Goal: Transaction & Acquisition: Obtain resource

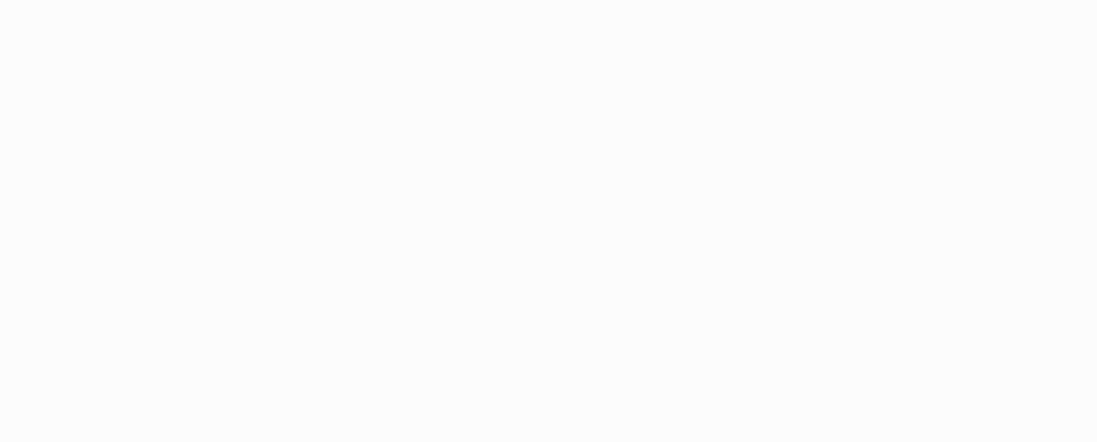
click at [614, 441] on body "Application Update Required We've recently updated our application and it looks…" at bounding box center [548, 221] width 1097 height 442
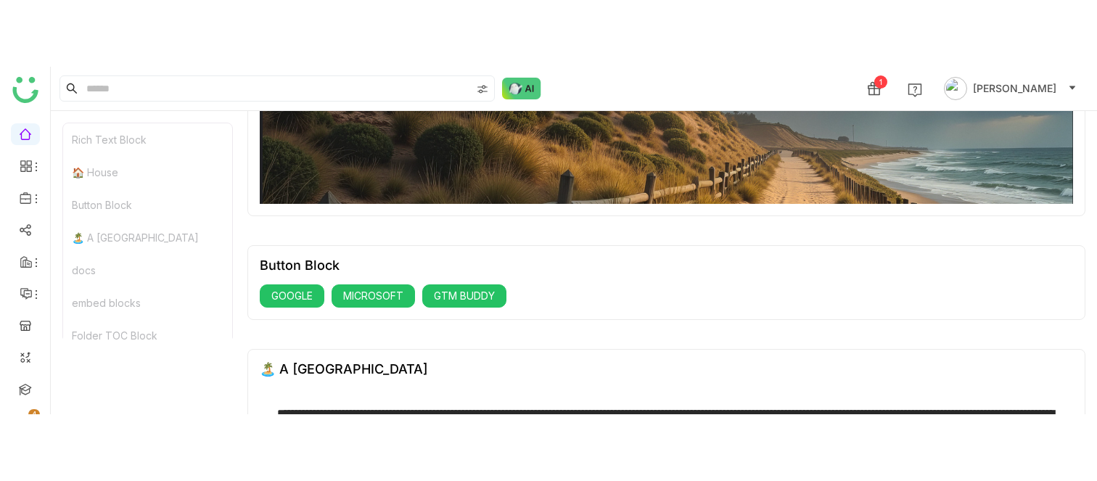
scroll to position [342, 0]
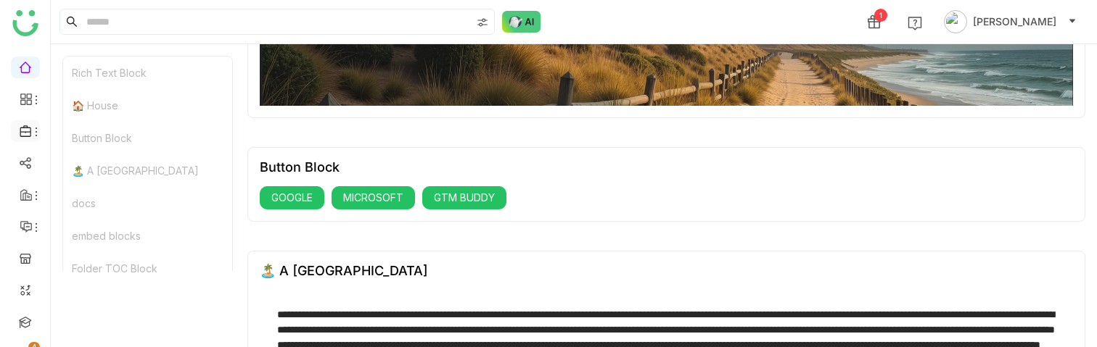
click at [21, 139] on li at bounding box center [25, 131] width 29 height 22
click at [112, 218] on link "Library" at bounding box center [101, 215] width 94 height 10
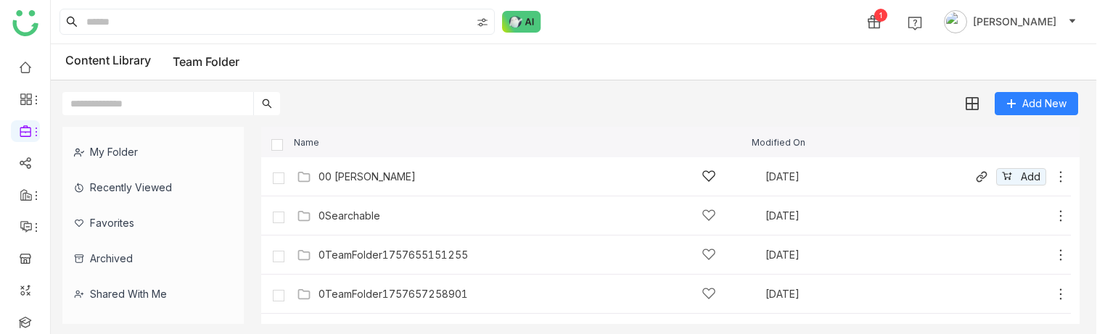
click at [371, 168] on div "00 [PERSON_NAME] [DATE] Add" at bounding box center [680, 176] width 775 height 22
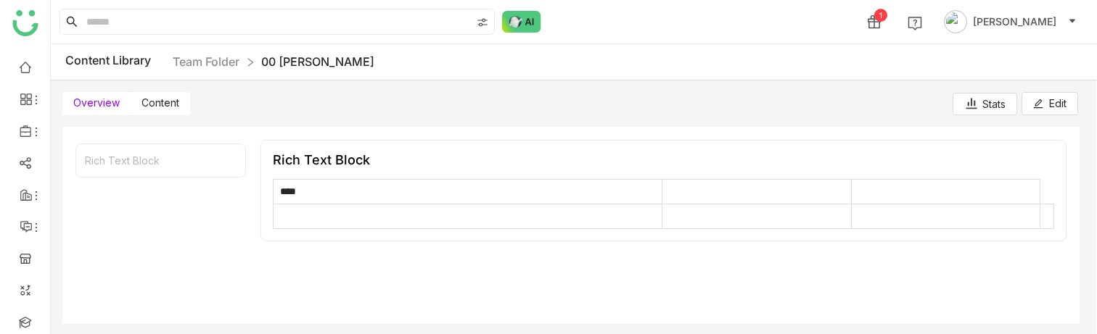
click at [163, 107] on span "Content" at bounding box center [160, 102] width 38 height 12
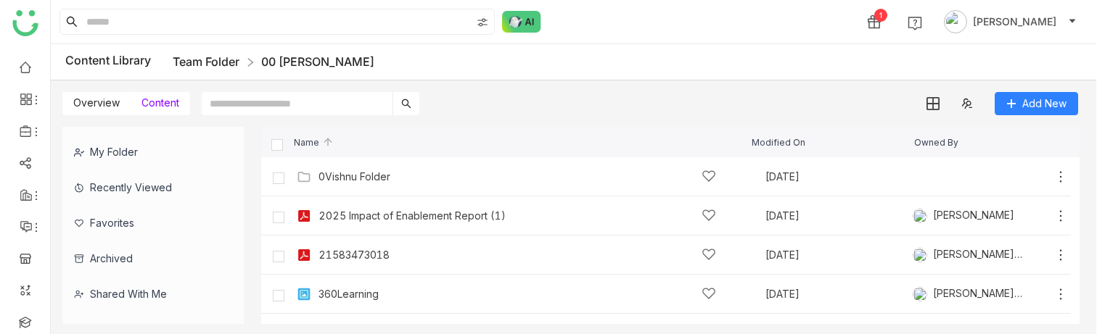
click at [239, 58] on link "Team Folder" at bounding box center [206, 61] width 67 height 15
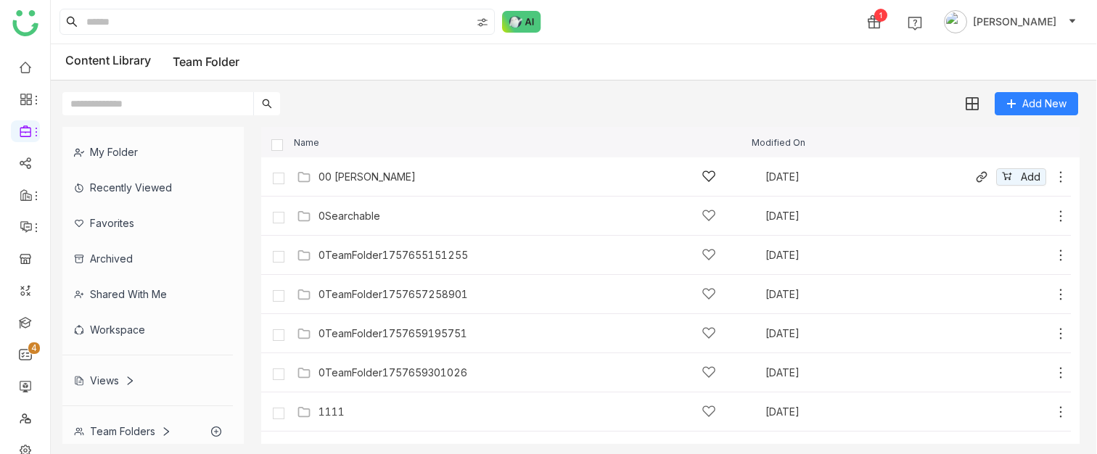
click at [373, 173] on div "00 Arif Folder" at bounding box center [366, 177] width 97 height 12
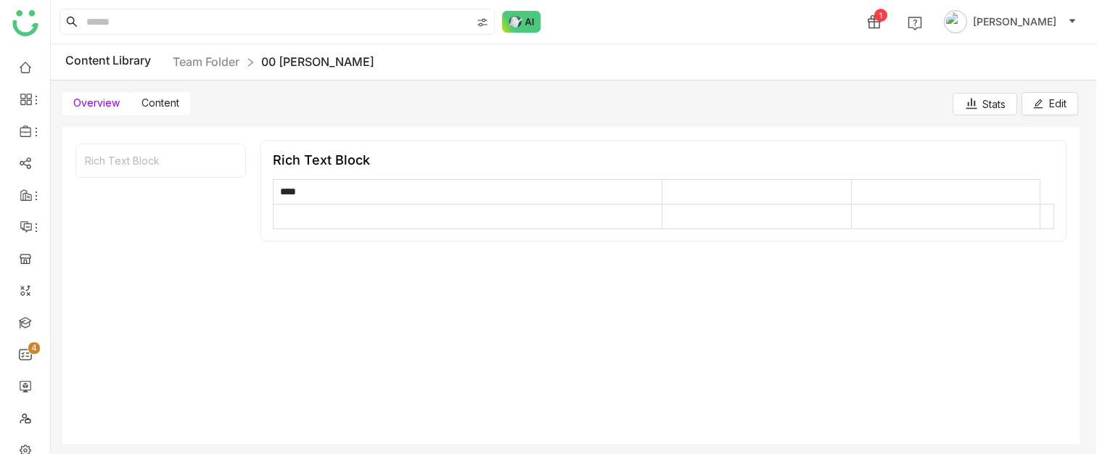
click at [160, 97] on span "Content" at bounding box center [160, 102] width 38 height 12
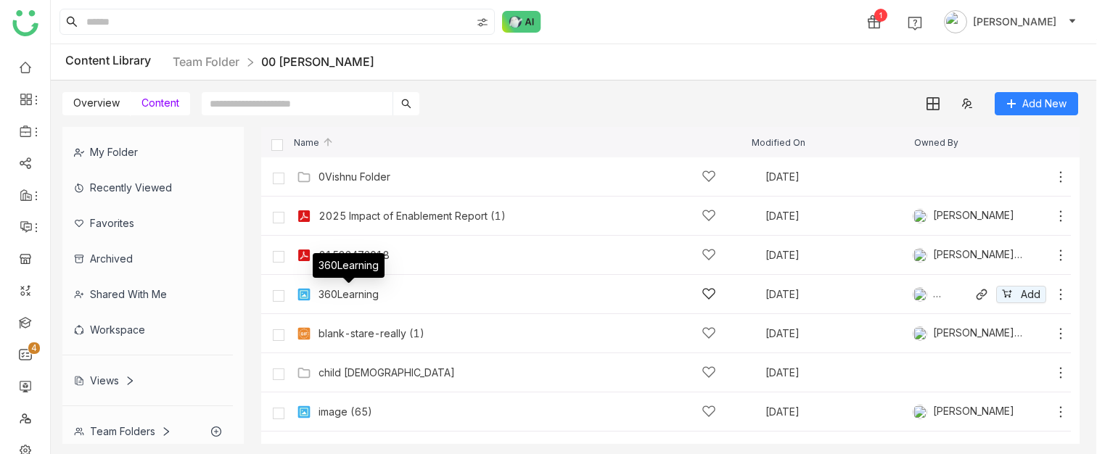
click at [369, 292] on div "360Learning" at bounding box center [348, 295] width 60 height 12
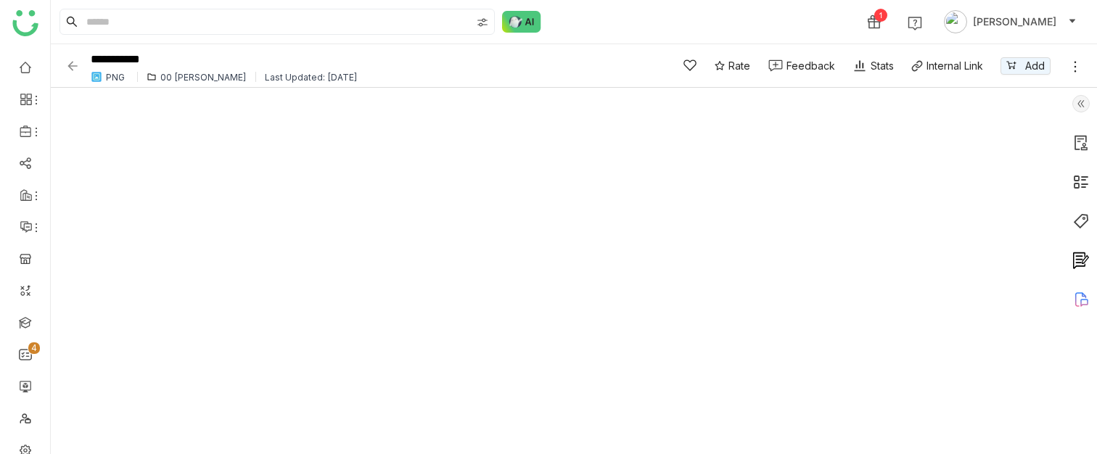
click at [67, 65] on img at bounding box center [72, 66] width 15 height 15
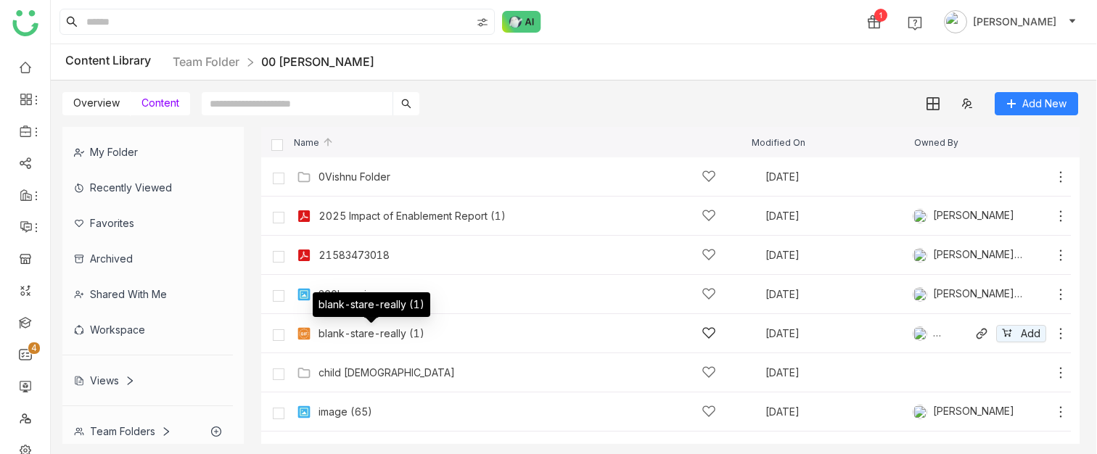
click at [375, 331] on div "blank-stare-really (1)" at bounding box center [371, 334] width 106 height 12
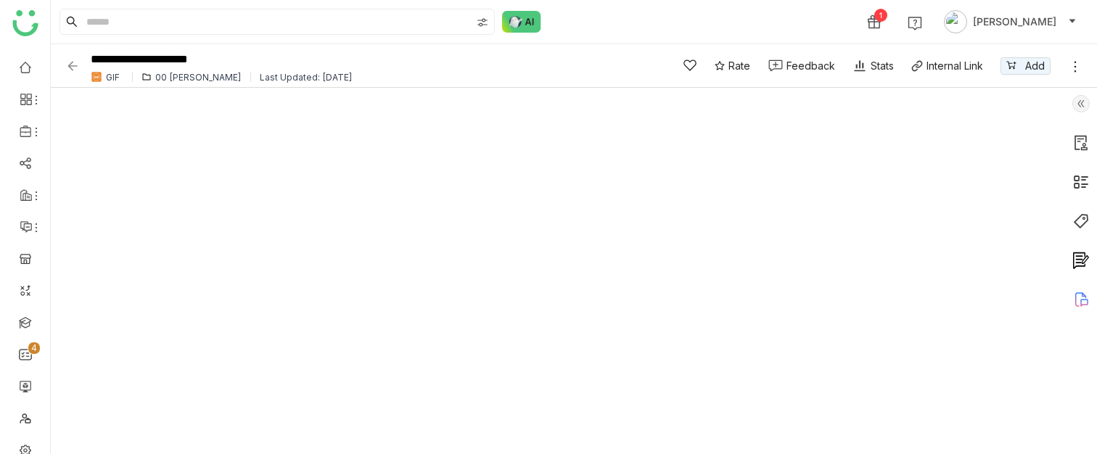
click at [71, 67] on img at bounding box center [72, 66] width 15 height 15
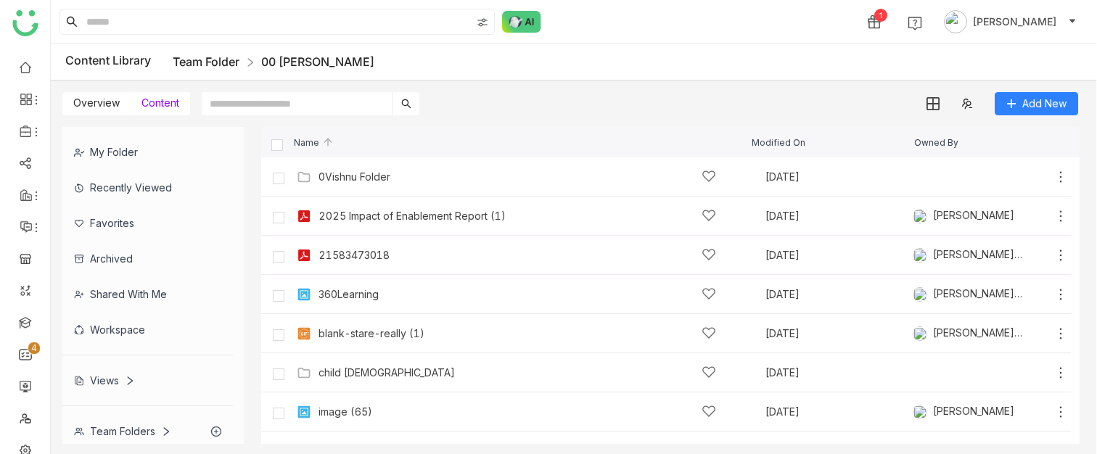
click at [217, 62] on link "Team Folder" at bounding box center [206, 61] width 67 height 15
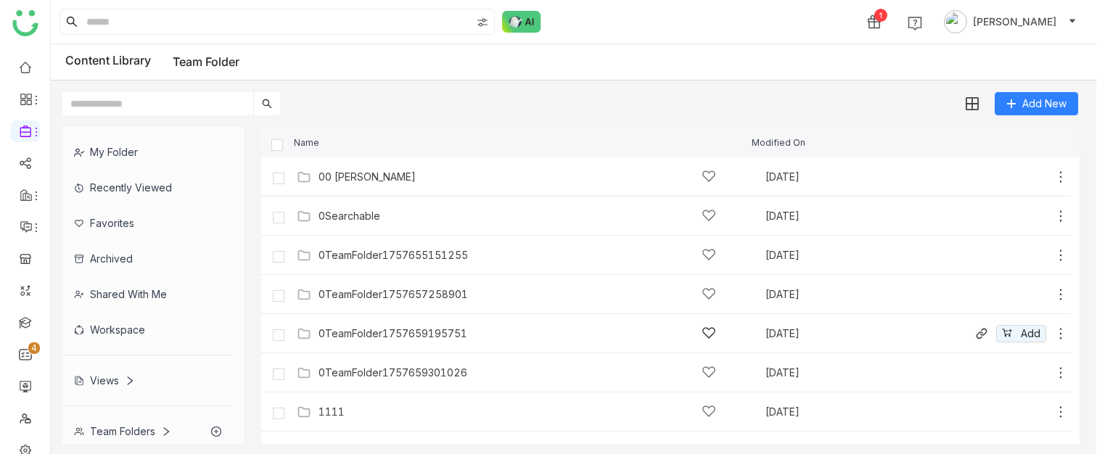
click at [424, 337] on div "0TeamFolder1757659195751" at bounding box center [392, 334] width 149 height 12
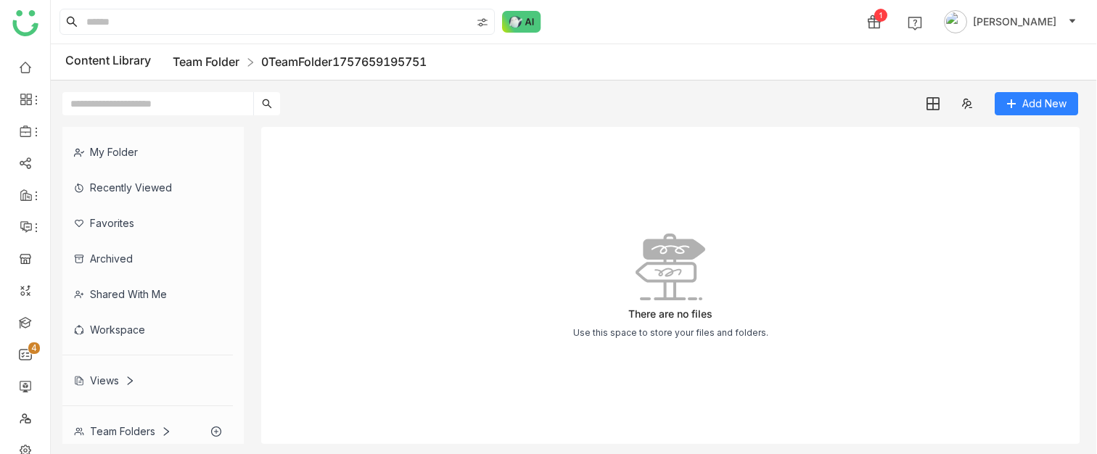
click at [199, 54] on link "Team Folder" at bounding box center [206, 61] width 67 height 15
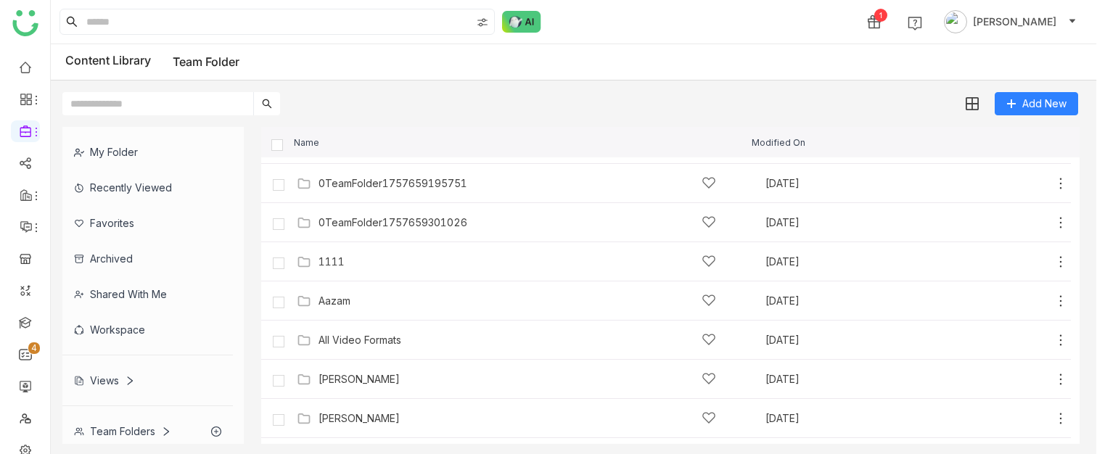
scroll to position [199, 0]
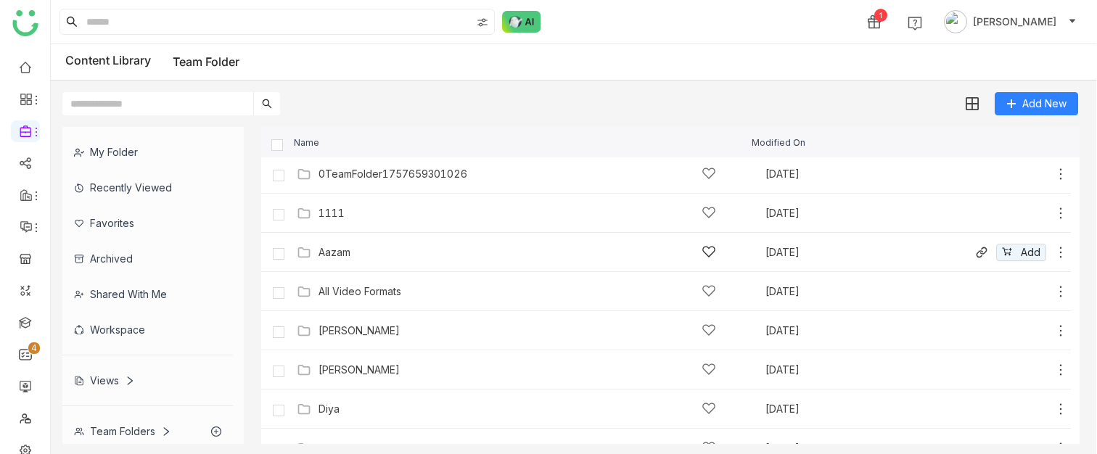
click at [398, 247] on div "Aazam" at bounding box center [516, 251] width 397 height 15
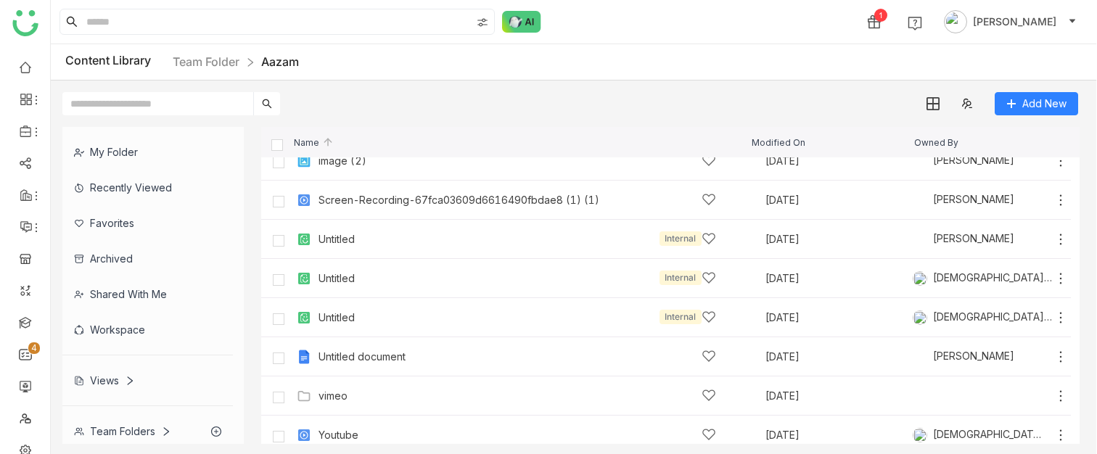
scroll to position [183, 0]
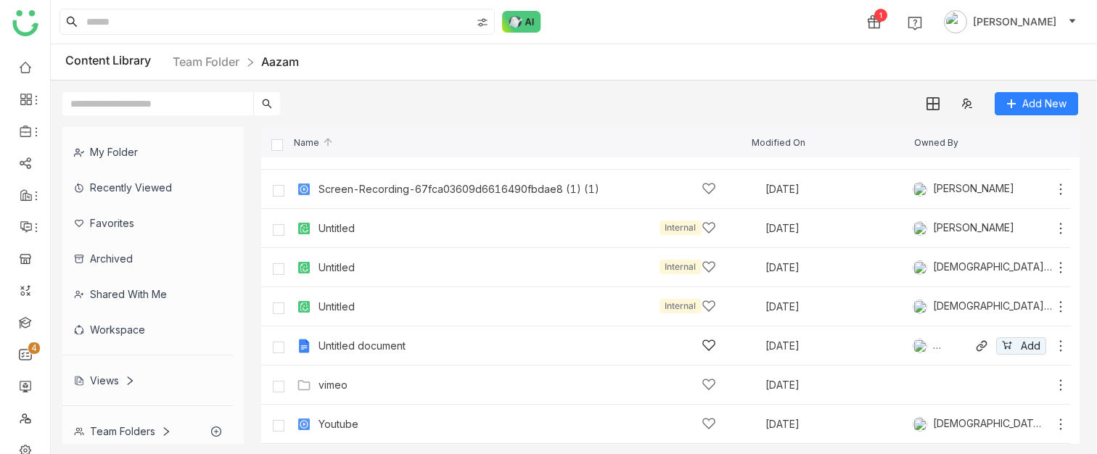
click at [443, 346] on div "Untitled document" at bounding box center [516, 345] width 397 height 15
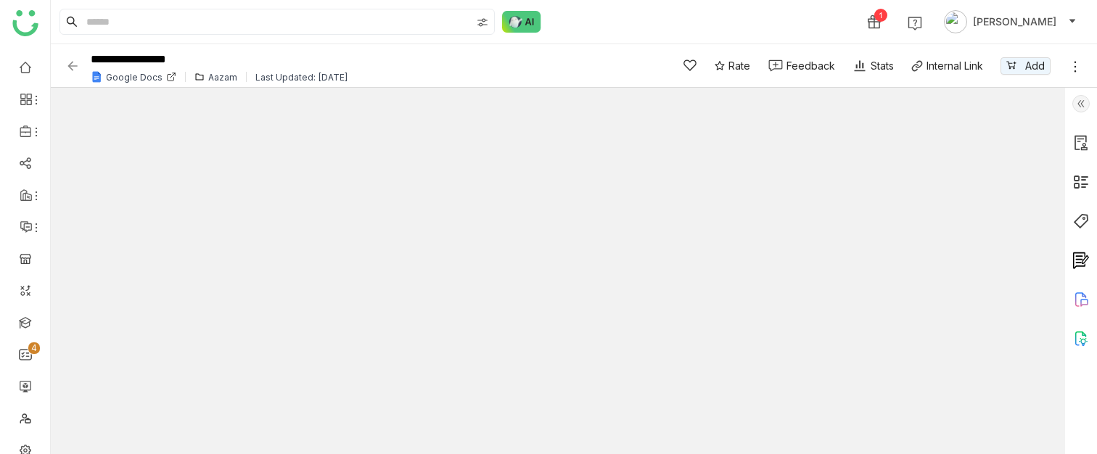
click at [76, 65] on img at bounding box center [72, 66] width 15 height 15
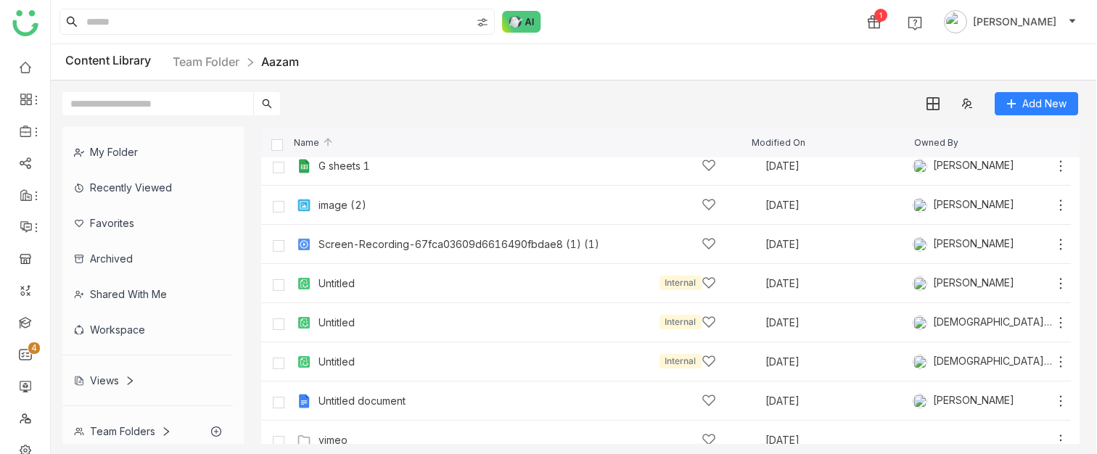
scroll to position [183, 0]
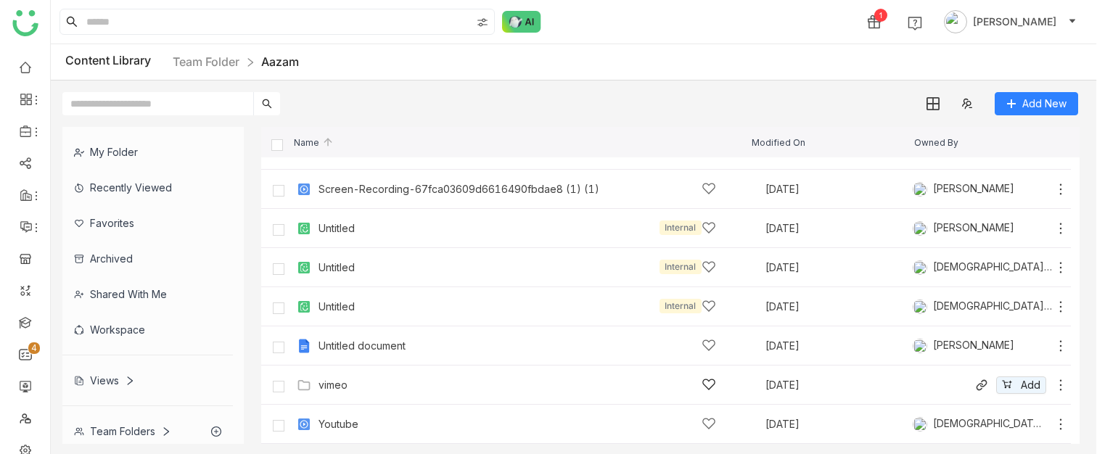
click at [1060, 388] on icon at bounding box center [1060, 385] width 15 height 15
click at [215, 62] on link "Team Folder" at bounding box center [206, 61] width 67 height 15
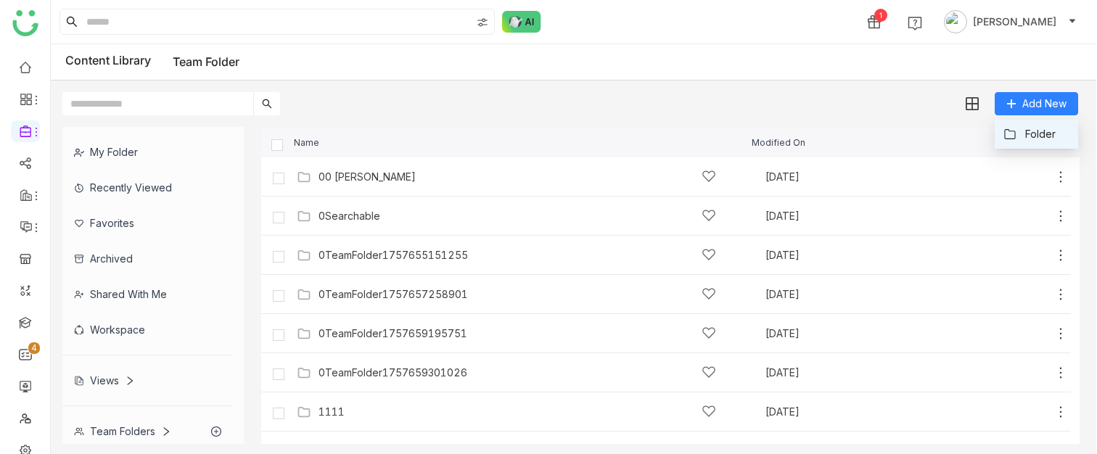
click at [1020, 135] on button "Folder" at bounding box center [1029, 134] width 52 height 16
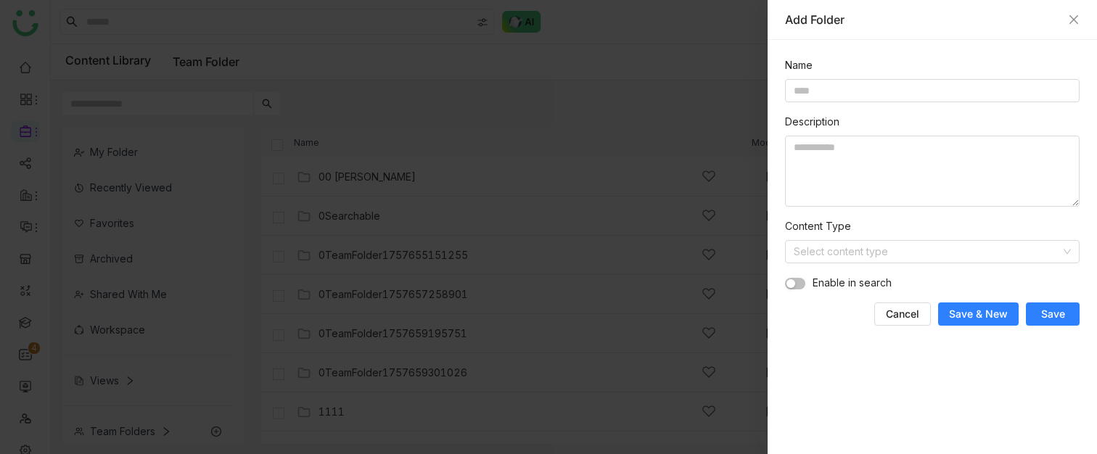
click at [475, 107] on div at bounding box center [548, 227] width 1097 height 454
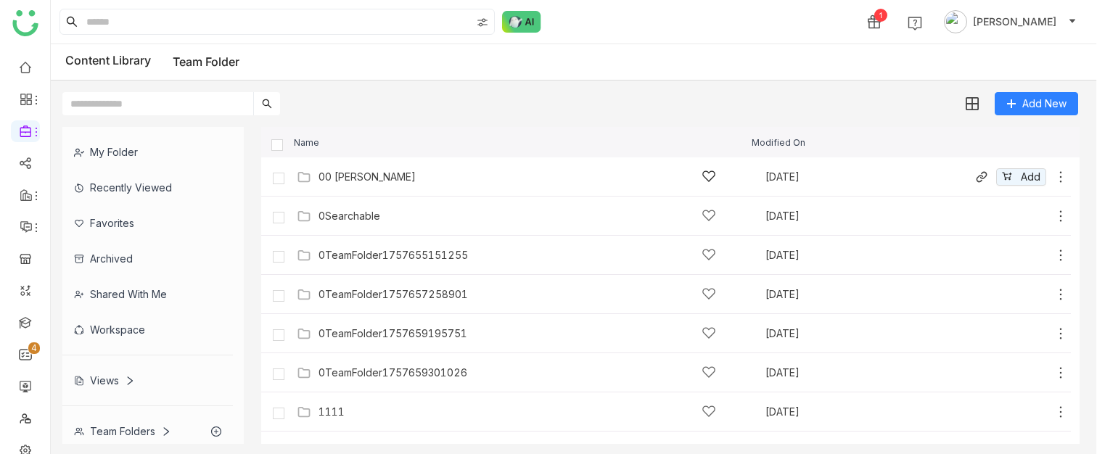
click at [366, 176] on div "00 Arif Folder" at bounding box center [366, 177] width 97 height 12
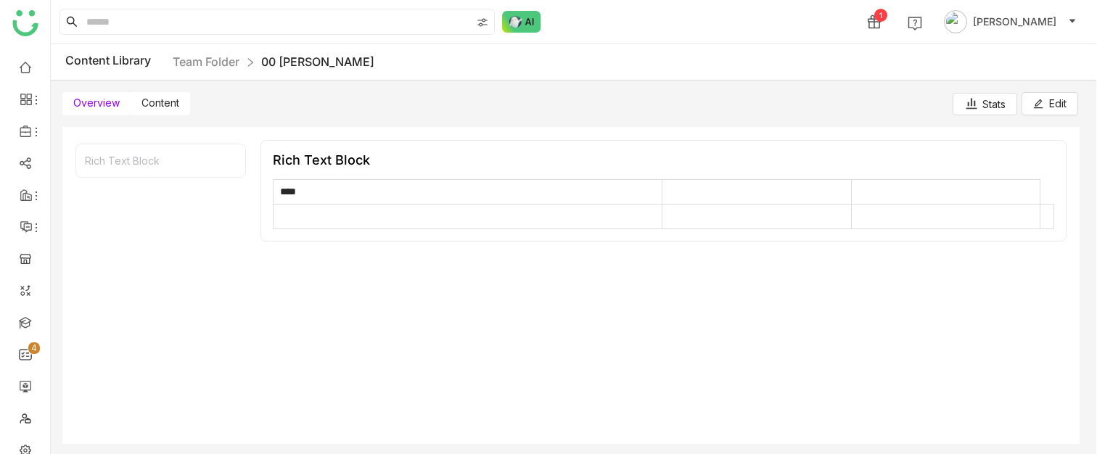
click at [157, 109] on span "Content" at bounding box center [160, 102] width 38 height 12
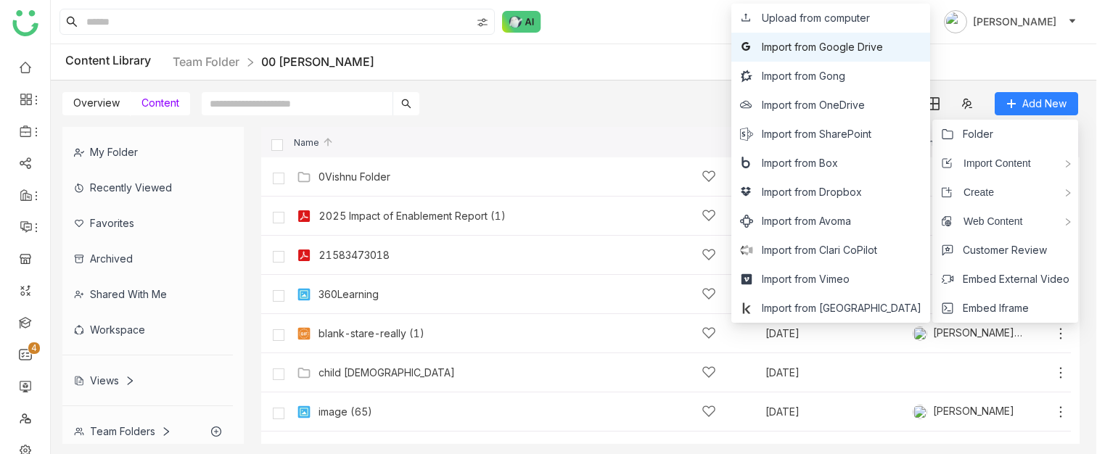
click at [881, 49] on span "Import from Google Drive" at bounding box center [822, 47] width 121 height 16
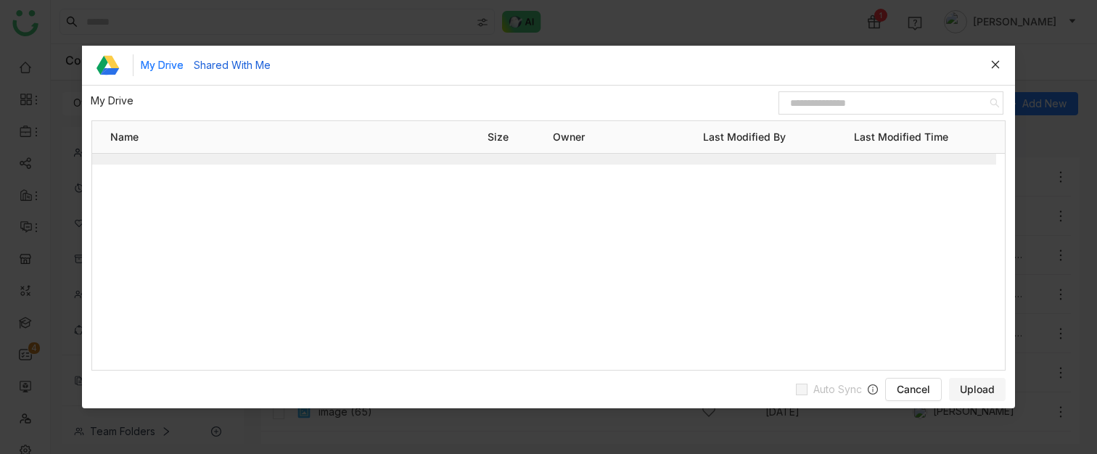
click at [231, 62] on button "Shared With Me" at bounding box center [232, 65] width 77 height 16
click at [912, 390] on span "Cancel" at bounding box center [912, 389] width 33 height 15
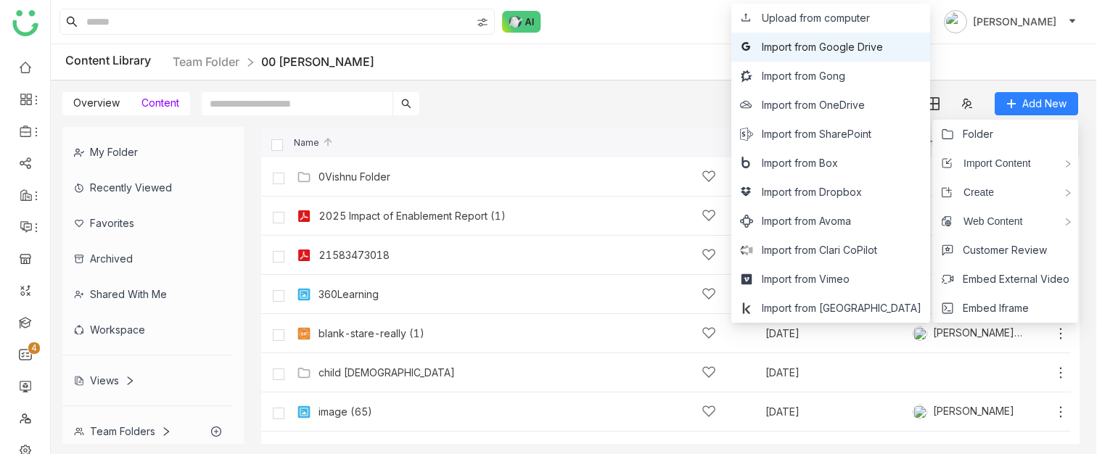
click at [859, 49] on span "Import from Google Drive" at bounding box center [822, 47] width 121 height 16
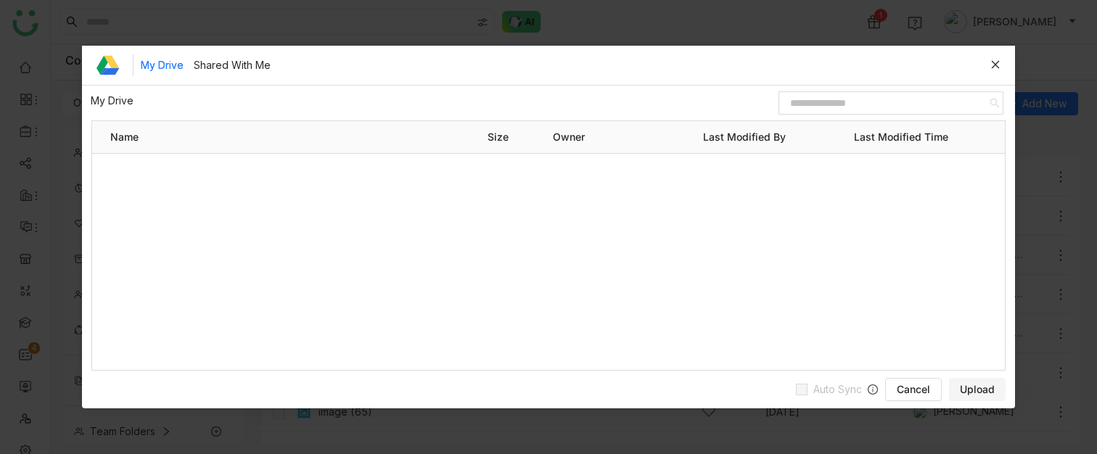
scroll to position [2107, 0]
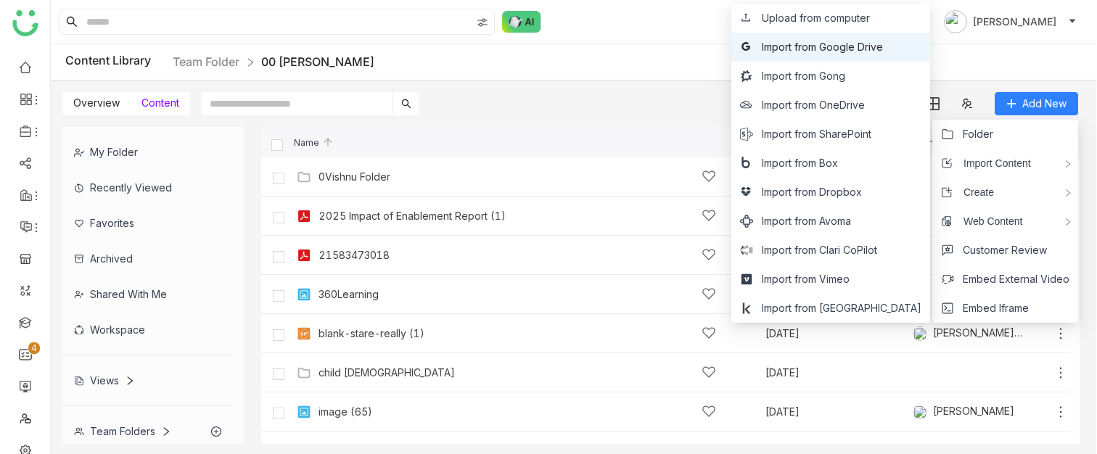
click at [857, 44] on span "Import from Google Drive" at bounding box center [822, 47] width 121 height 16
click at [847, 44] on span "Import from Google Drive" at bounding box center [822, 47] width 121 height 16
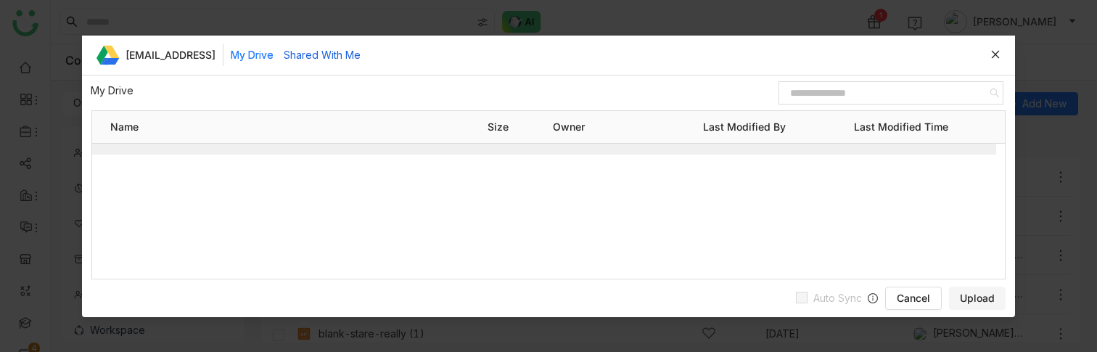
click at [351, 56] on button "Shared With Me" at bounding box center [322, 55] width 77 height 16
click at [911, 298] on span "Cancel" at bounding box center [912, 298] width 33 height 15
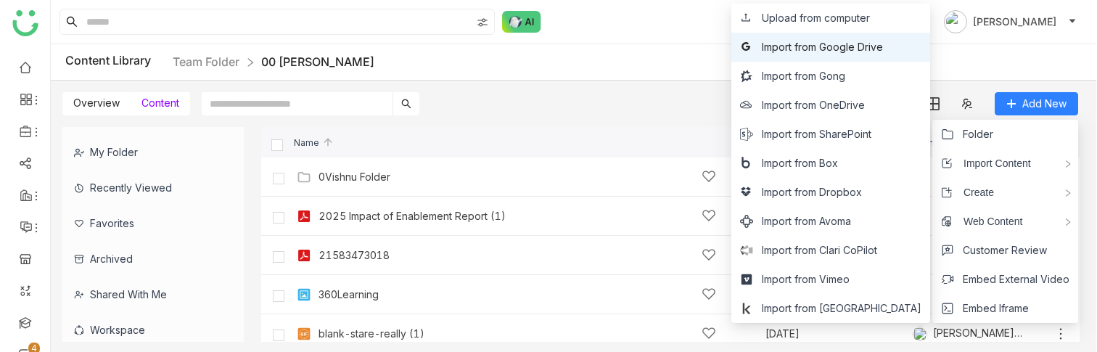
click at [871, 49] on span "Import from Google Drive" at bounding box center [822, 47] width 121 height 16
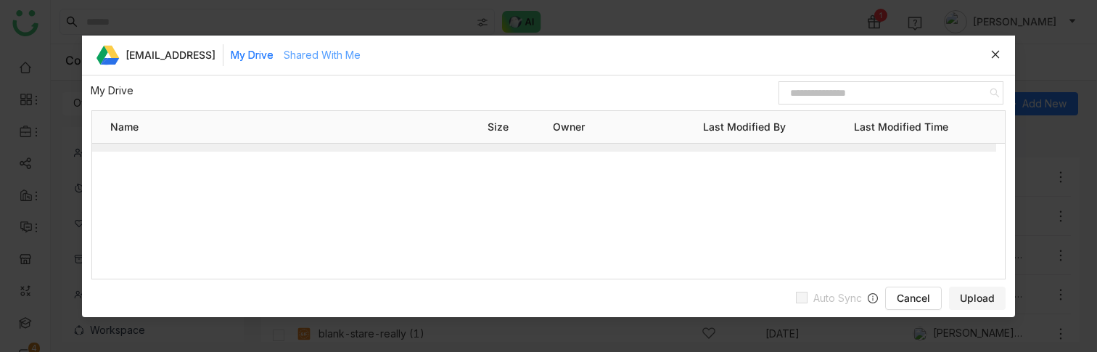
click at [329, 66] on div "Shared With Me" at bounding box center [322, 54] width 77 height 33
click at [273, 46] on div "My Drive" at bounding box center [252, 54] width 43 height 33
click at [986, 56] on div "jayasreel@gtmbuddy.ai My Drive Shared With Me" at bounding box center [562, 54] width 874 height 33
click at [998, 56] on icon at bounding box center [995, 54] width 10 height 10
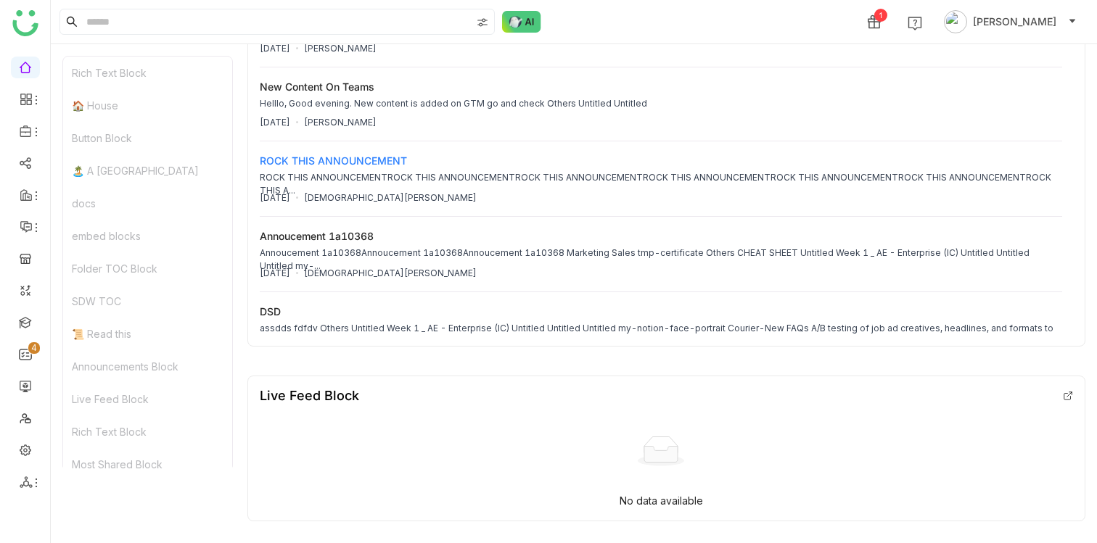
scroll to position [330, 0]
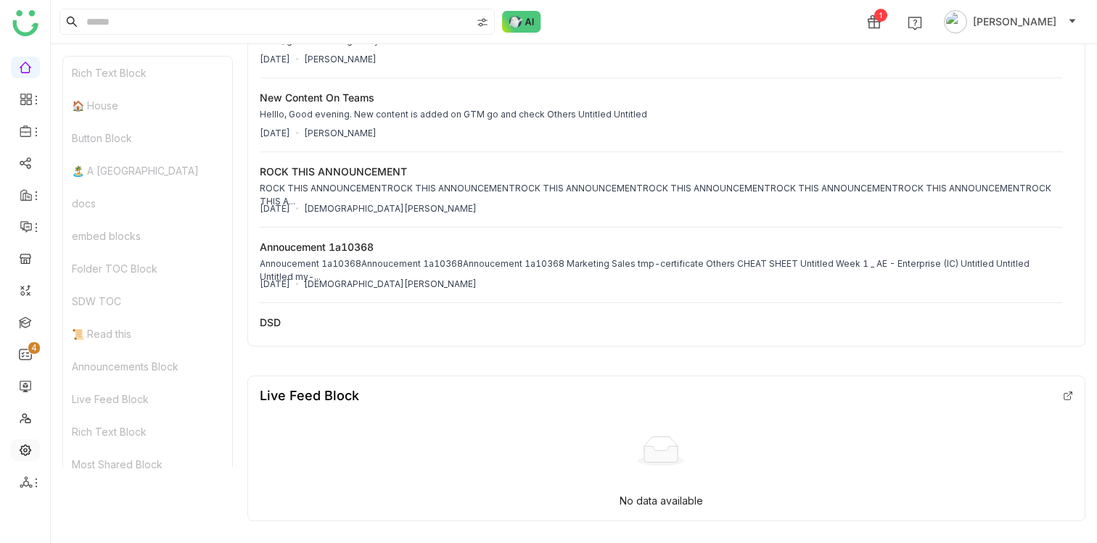
click at [25, 451] on link at bounding box center [25, 449] width 13 height 12
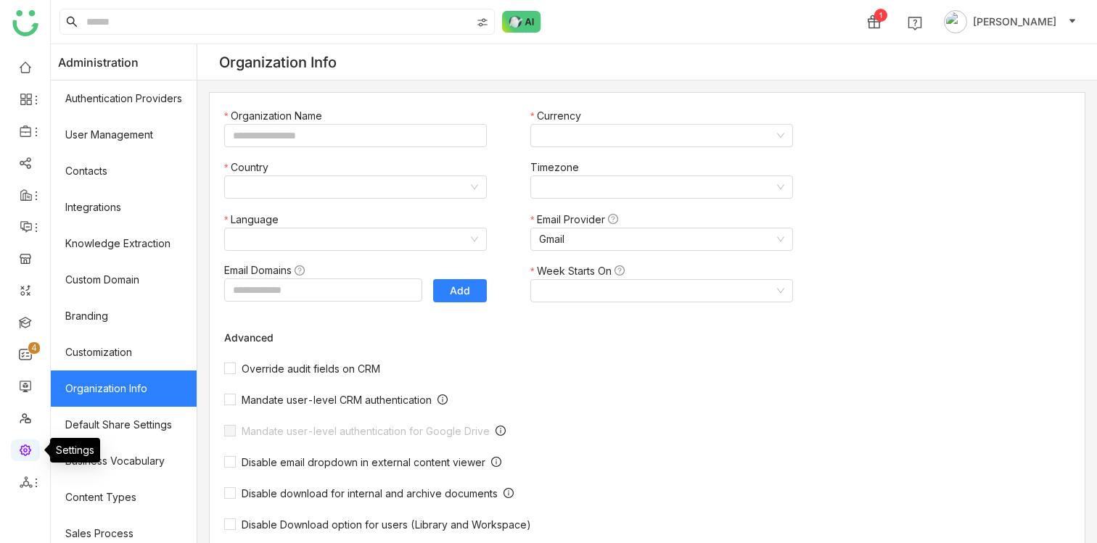
type input "*******"
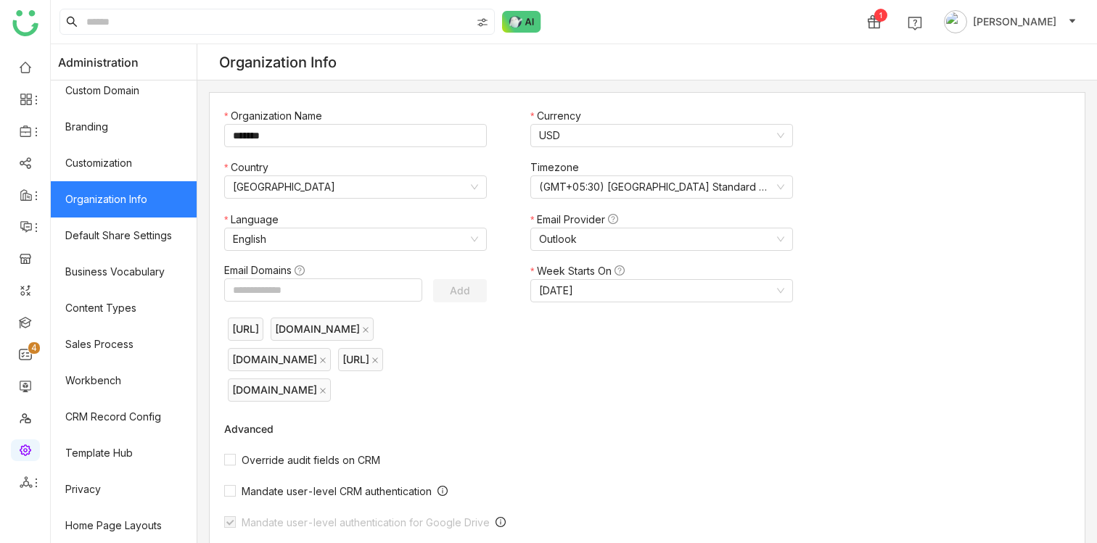
scroll to position [215, 0]
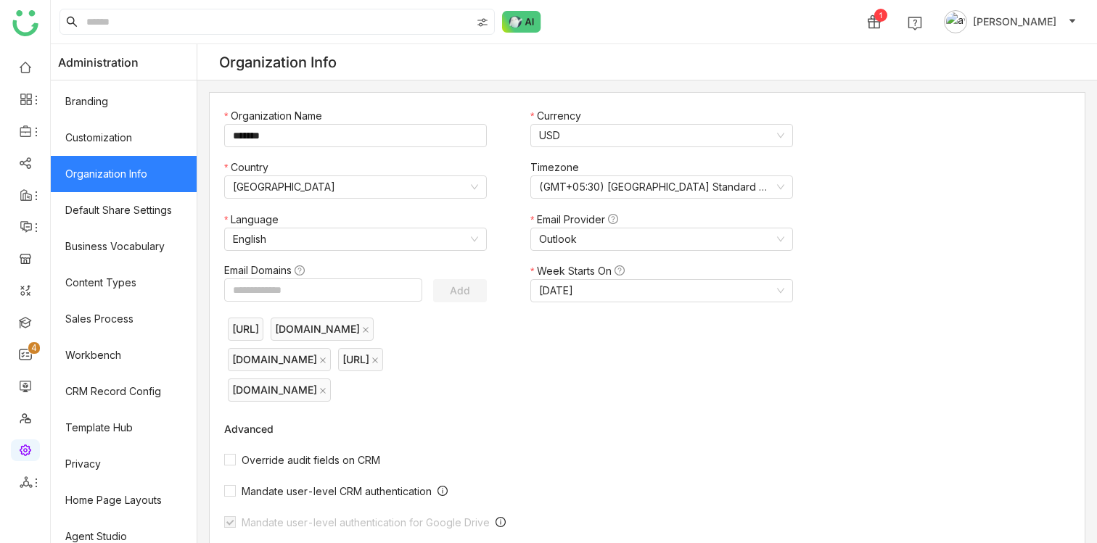
click at [1002, 17] on span "[PERSON_NAME]" at bounding box center [1014, 22] width 83 height 16
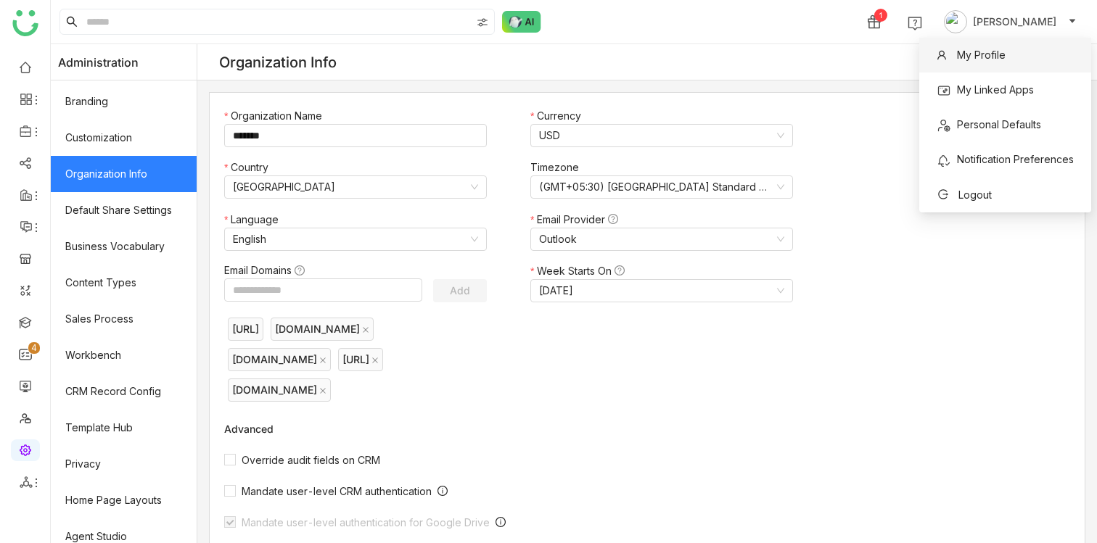
click at [998, 49] on span "My Profile" at bounding box center [981, 55] width 49 height 12
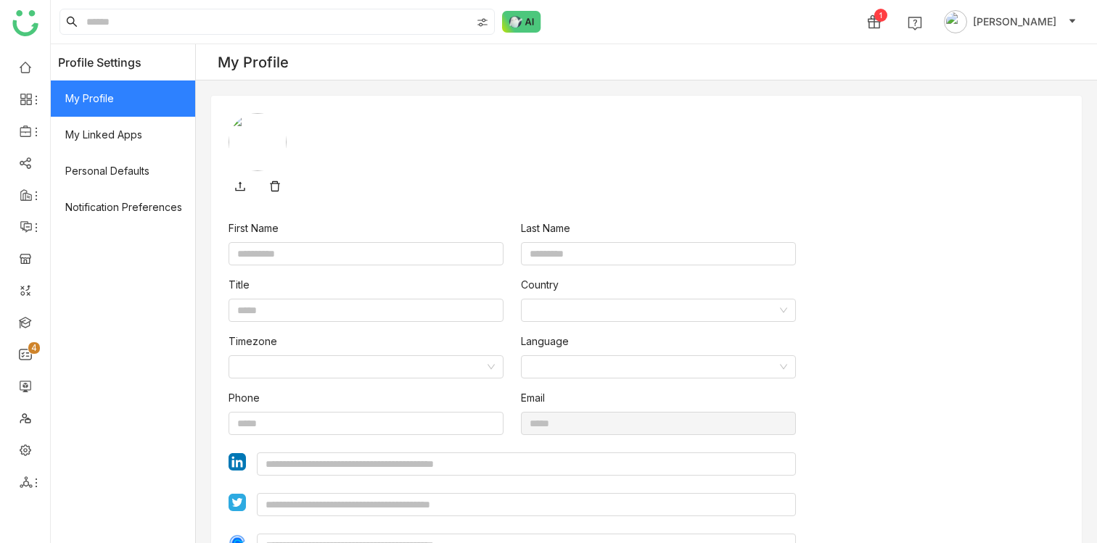
type input "********"
type input "**********"
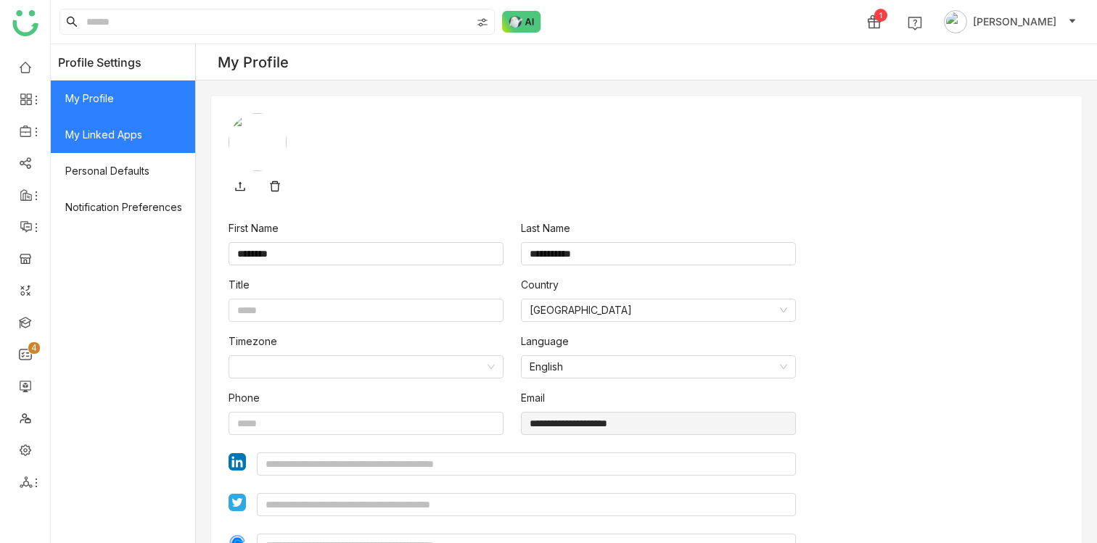
click at [115, 137] on span "My Linked Apps" at bounding box center [123, 135] width 144 height 36
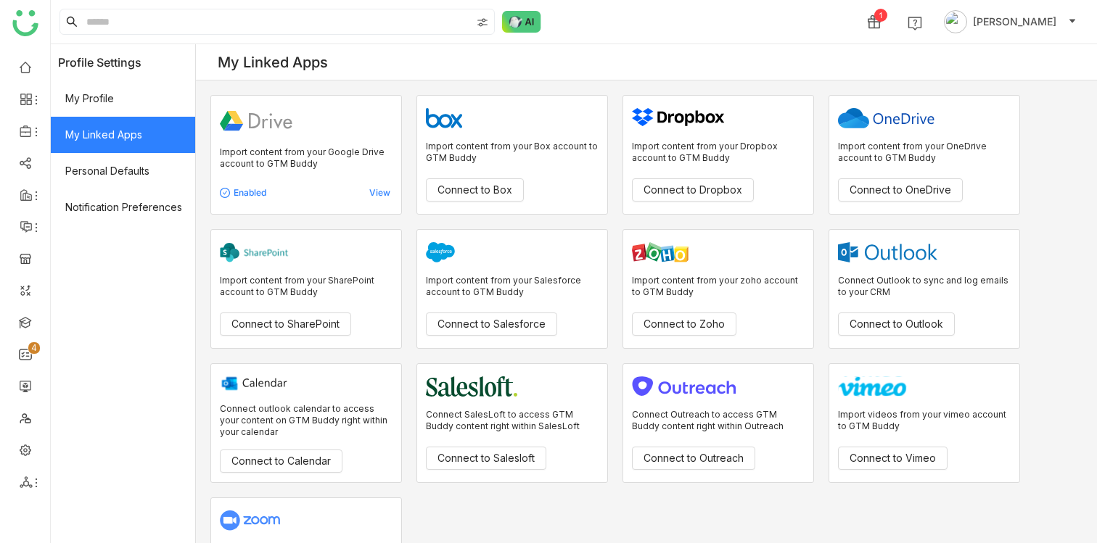
click at [377, 191] on div "View" at bounding box center [348, 193] width 86 height 12
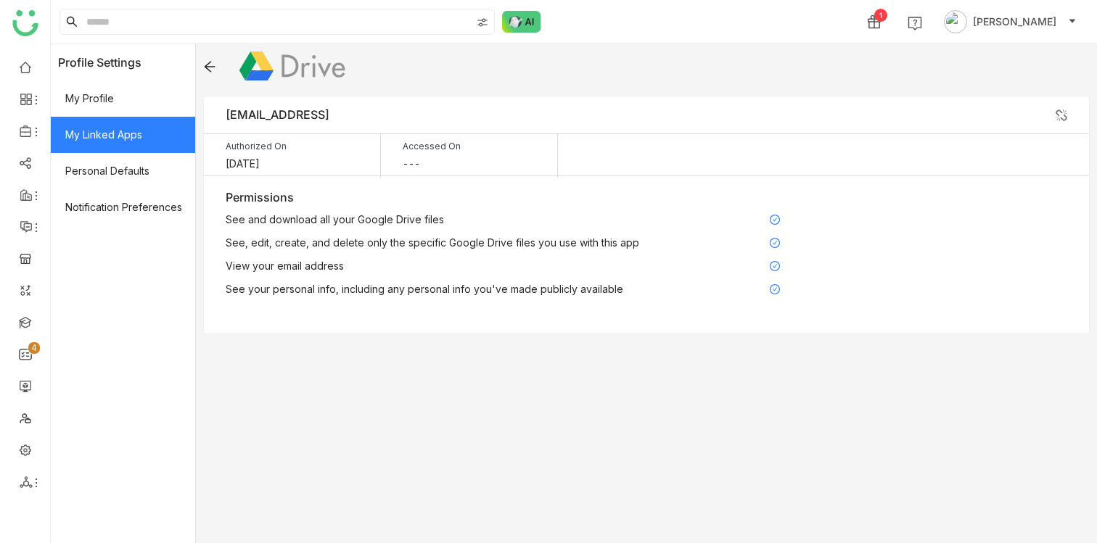
click at [428, 158] on div "Accessed On ---" at bounding box center [469, 156] width 177 height 44
click at [738, 153] on div "Authorized On Sep 12, 2025 Accessed On ---" at bounding box center [646, 154] width 885 height 43
click at [1061, 111] on img at bounding box center [1061, 116] width 12 height 12
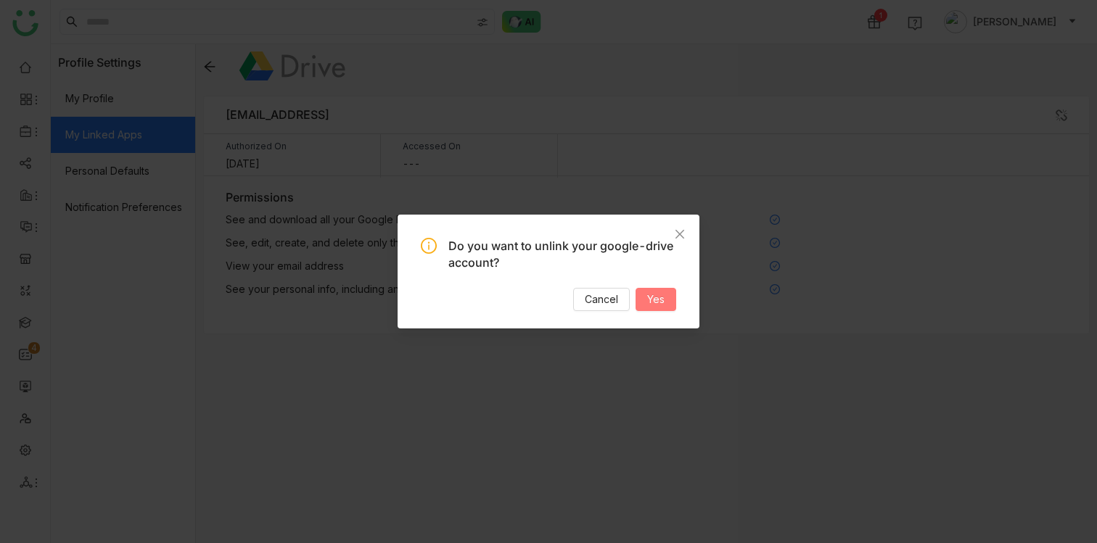
click at [643, 301] on button "Yes" at bounding box center [655, 299] width 41 height 23
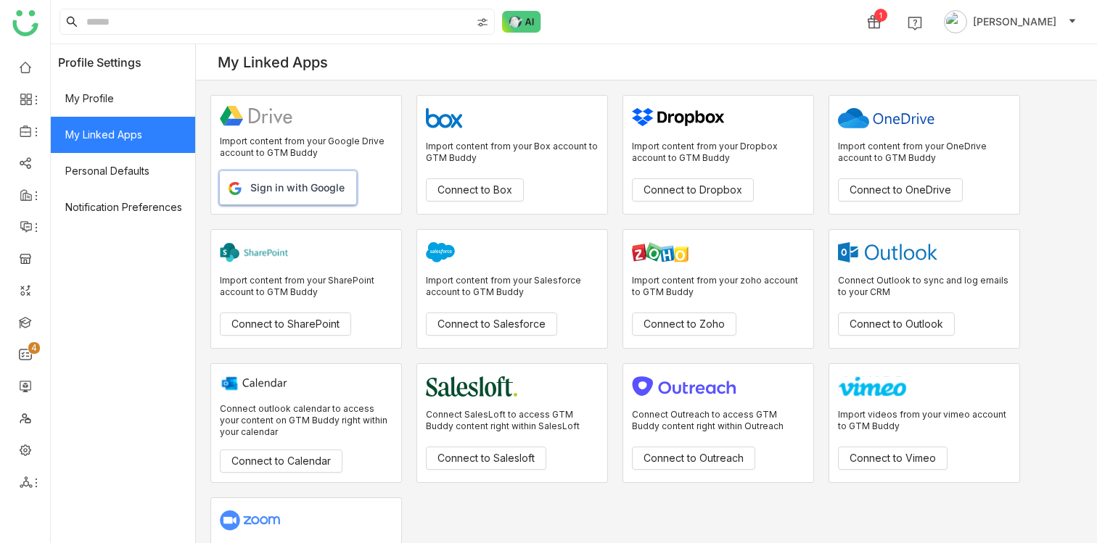
click at [292, 191] on button "Sign in with Google" at bounding box center [288, 187] width 136 height 33
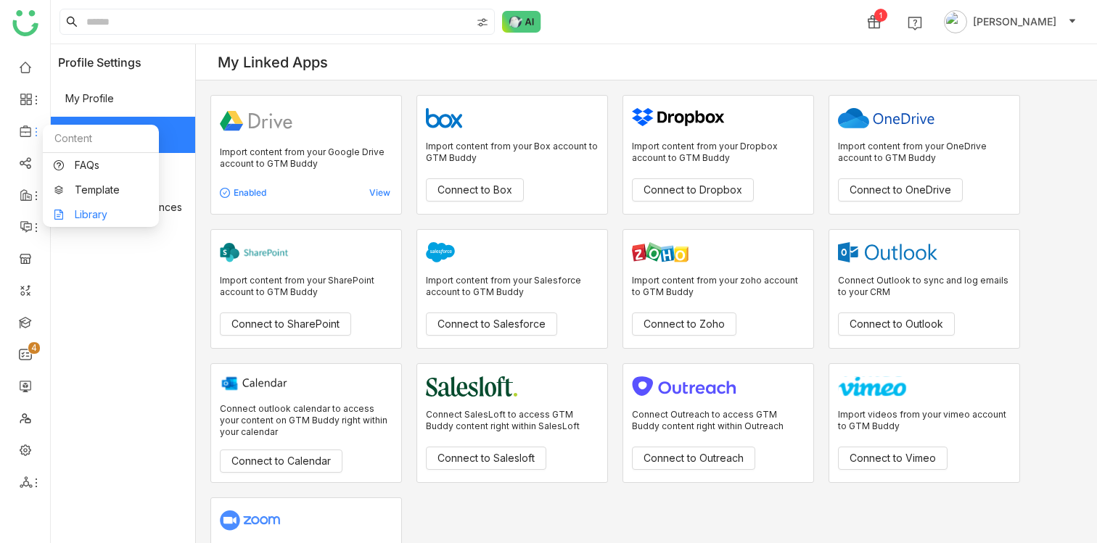
click at [82, 215] on link "Library" at bounding box center [101, 215] width 94 height 10
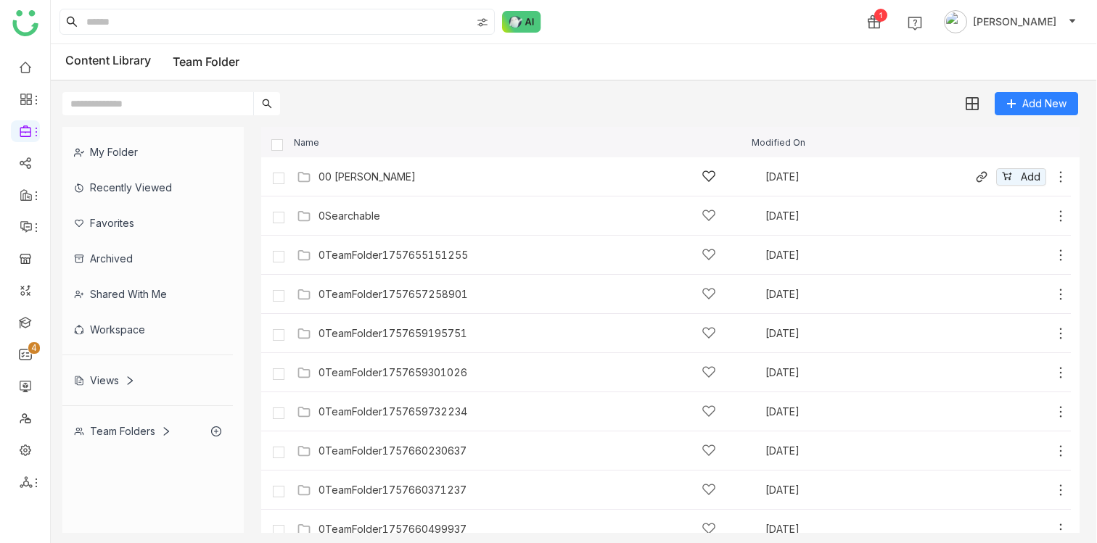
click at [416, 170] on div "00 [PERSON_NAME]" at bounding box center [516, 176] width 397 height 15
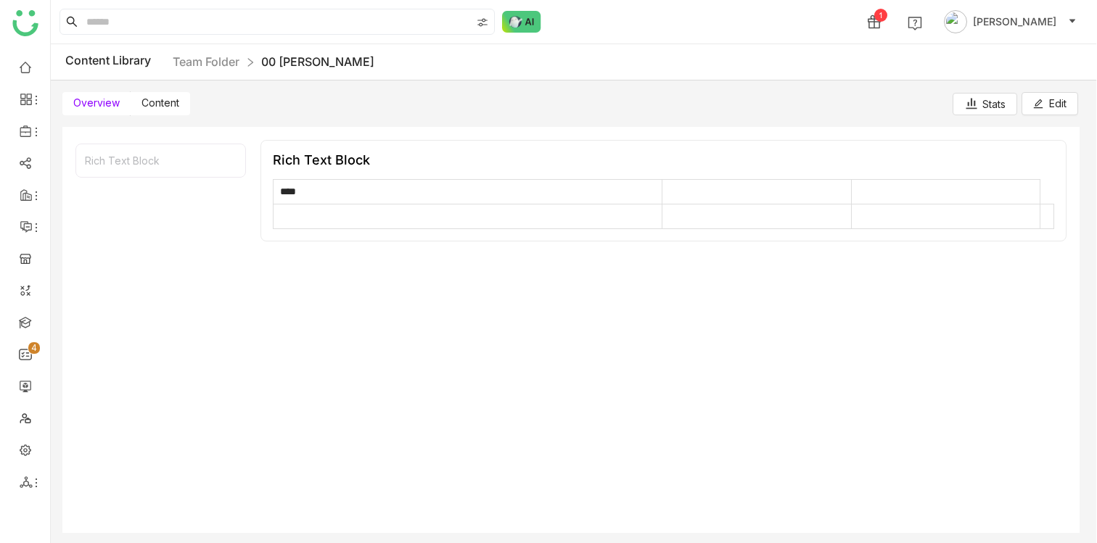
click at [172, 94] on label "Content" at bounding box center [160, 103] width 59 height 23
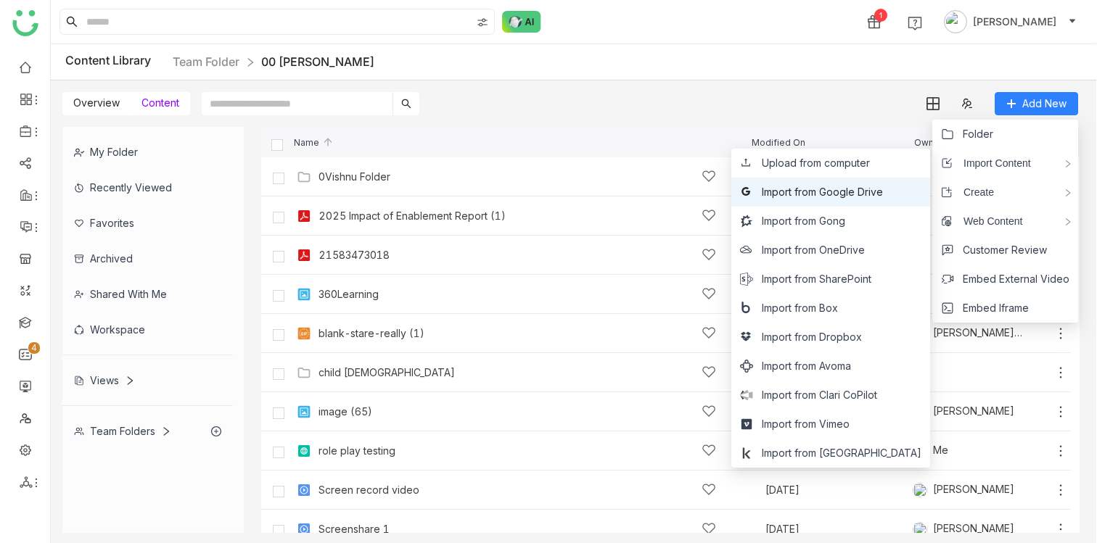
click at [883, 191] on span "Import from Google Drive" at bounding box center [822, 192] width 121 height 16
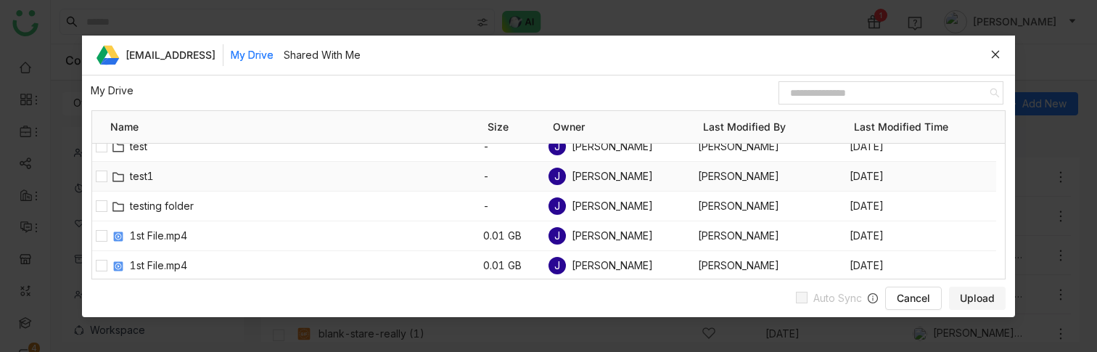
scroll to position [3, 0]
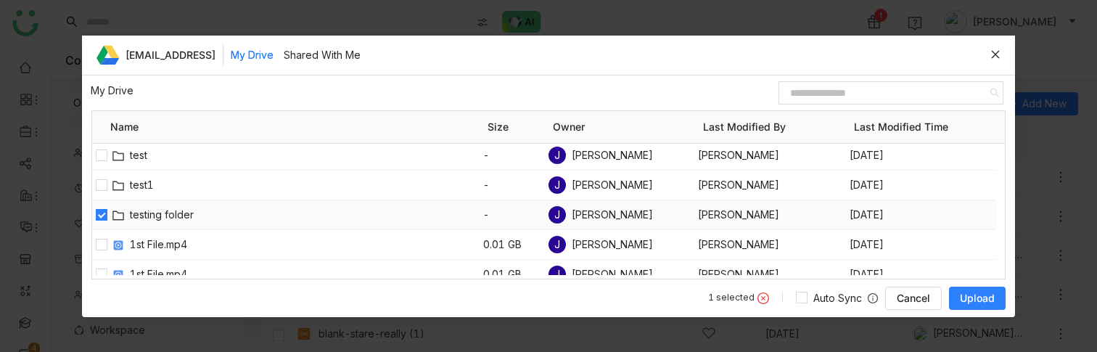
click at [173, 218] on span "testing folder" at bounding box center [306, 215] width 353 height 16
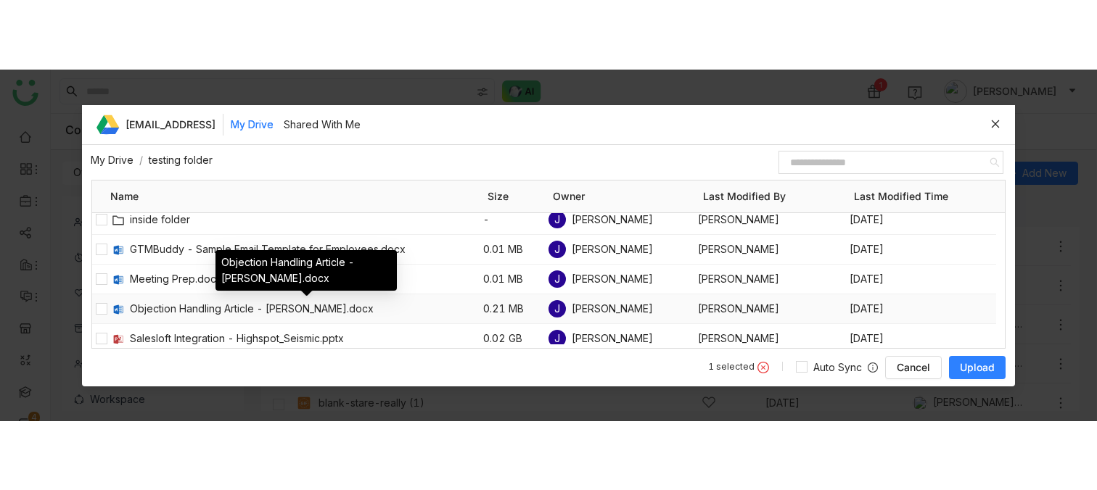
scroll to position [0, 0]
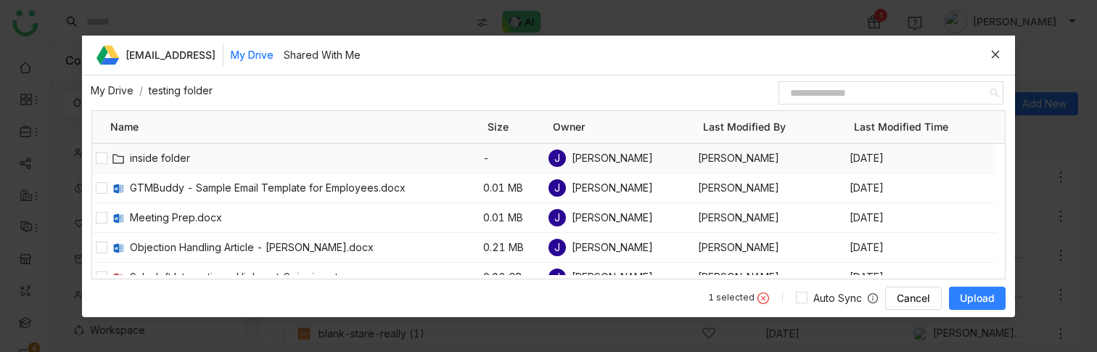
click at [176, 162] on span "inside folder" at bounding box center [306, 158] width 353 height 16
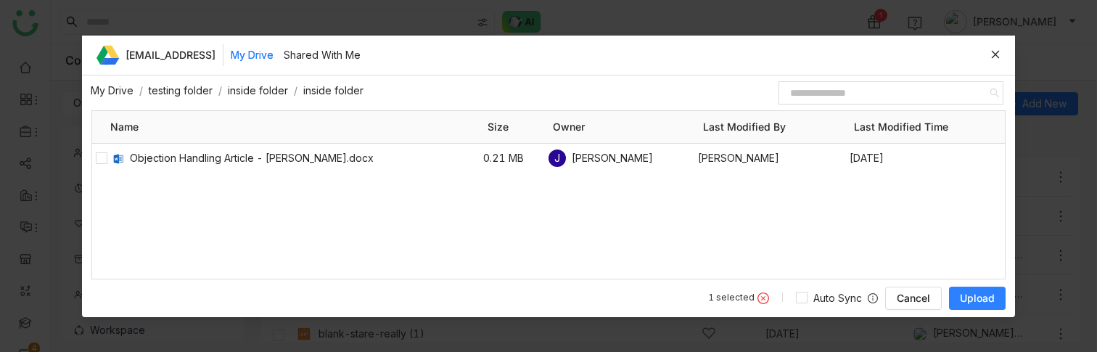
click at [258, 94] on link "inside folder" at bounding box center [258, 90] width 60 height 12
click at [257, 88] on link "inside folder" at bounding box center [258, 90] width 60 height 12
click at [201, 91] on link "testing folder" at bounding box center [181, 90] width 64 height 12
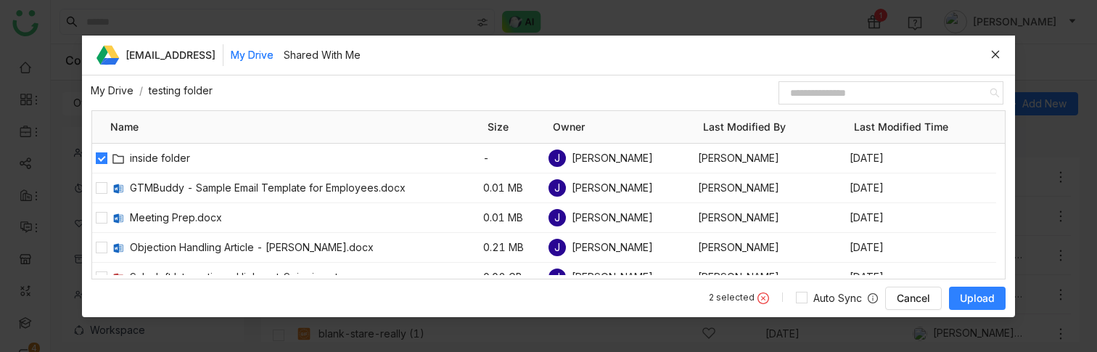
click at [967, 294] on span "Upload" at bounding box center [977, 298] width 35 height 15
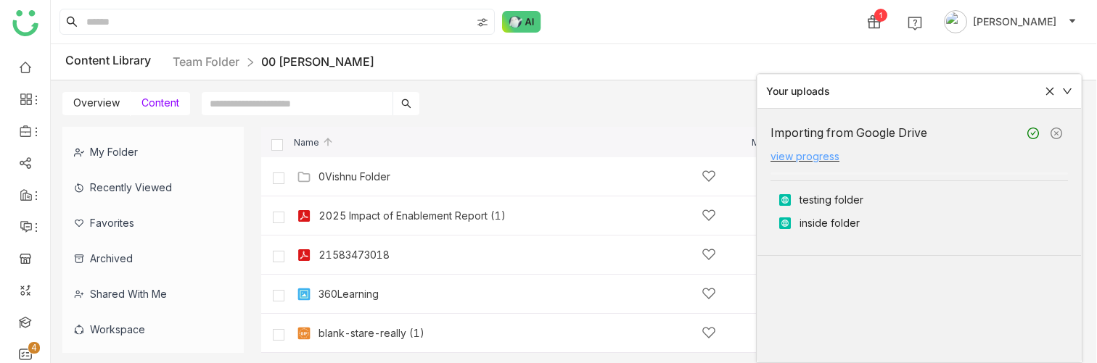
click at [811, 150] on link "view progress" at bounding box center [804, 156] width 69 height 12
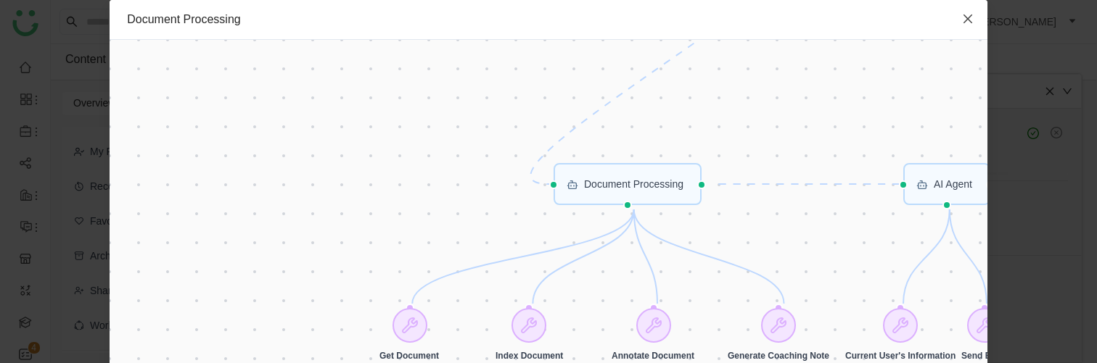
click at [969, 30] on span "Close" at bounding box center [967, 19] width 39 height 39
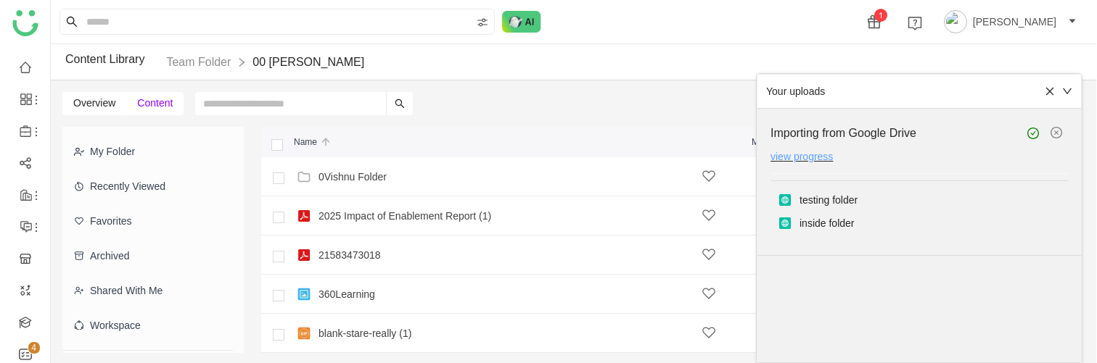
click at [812, 152] on link "view progress" at bounding box center [801, 157] width 62 height 12
click at [807, 155] on link "view progress" at bounding box center [801, 157] width 62 height 12
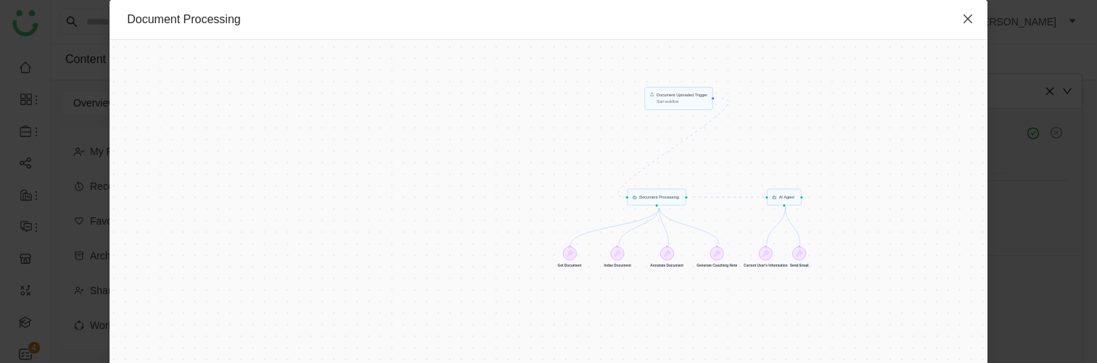
click at [961, 28] on span "Close" at bounding box center [967, 19] width 39 height 39
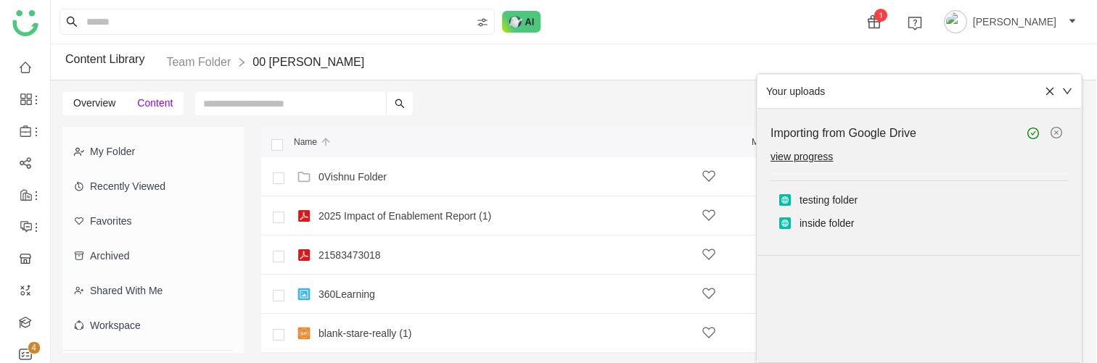
click at [552, 107] on div "Overview Content Add New" at bounding box center [570, 98] width 1039 height 35
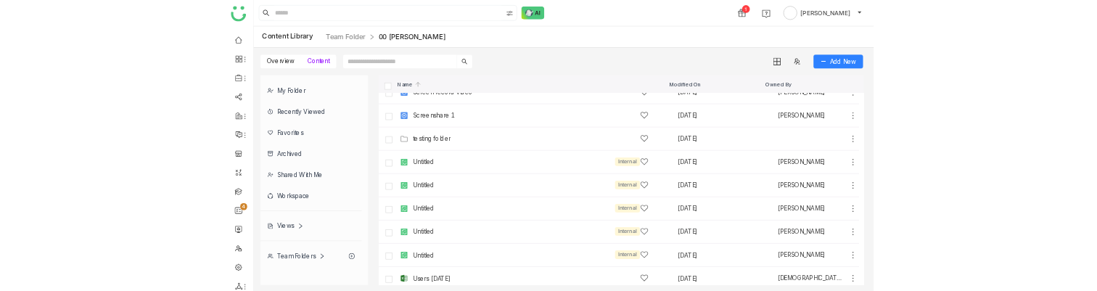
scroll to position [376, 0]
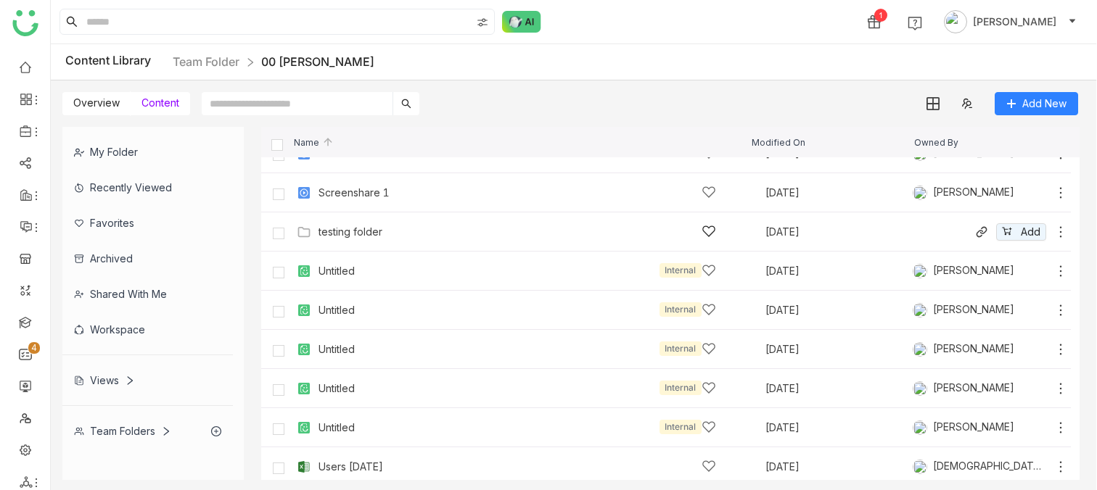
click at [1056, 231] on icon at bounding box center [1060, 232] width 15 height 15
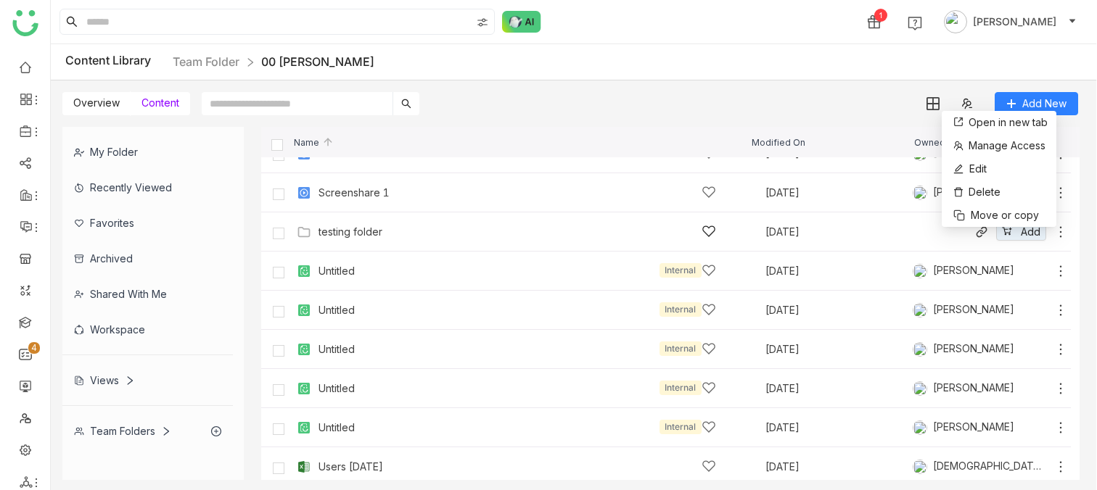
click at [1062, 234] on icon at bounding box center [1060, 232] width 15 height 15
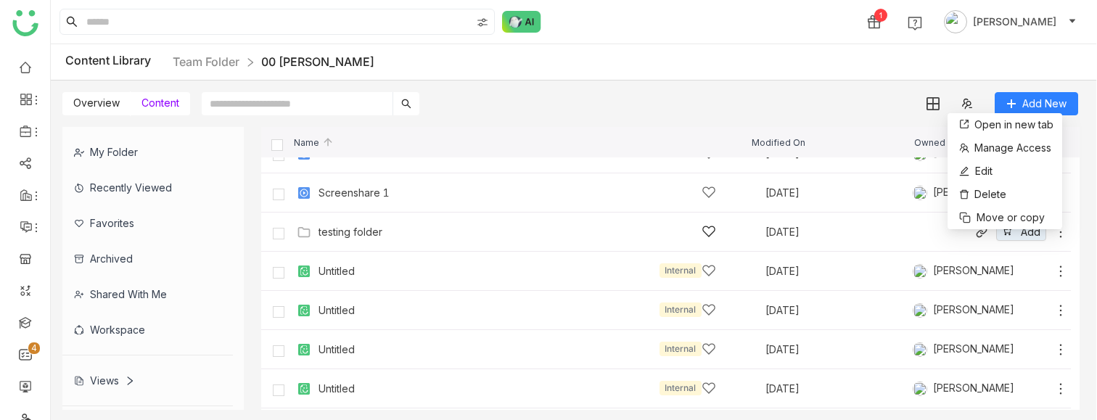
click at [361, 236] on div "testing folder" at bounding box center [350, 232] width 64 height 12
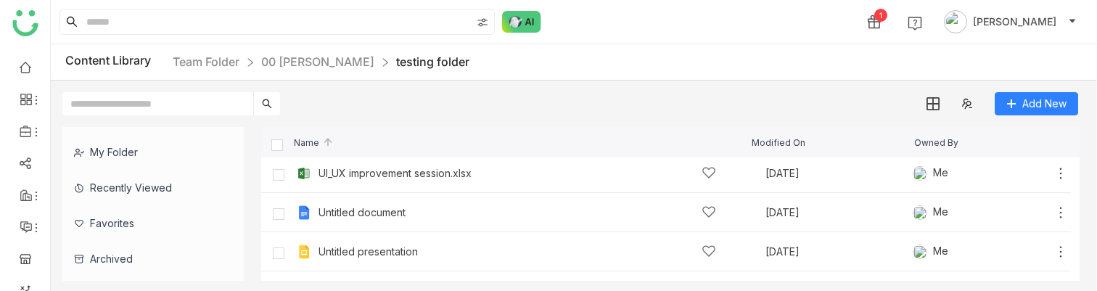
scroll to position [229, 0]
